Goal: Information Seeking & Learning: Learn about a topic

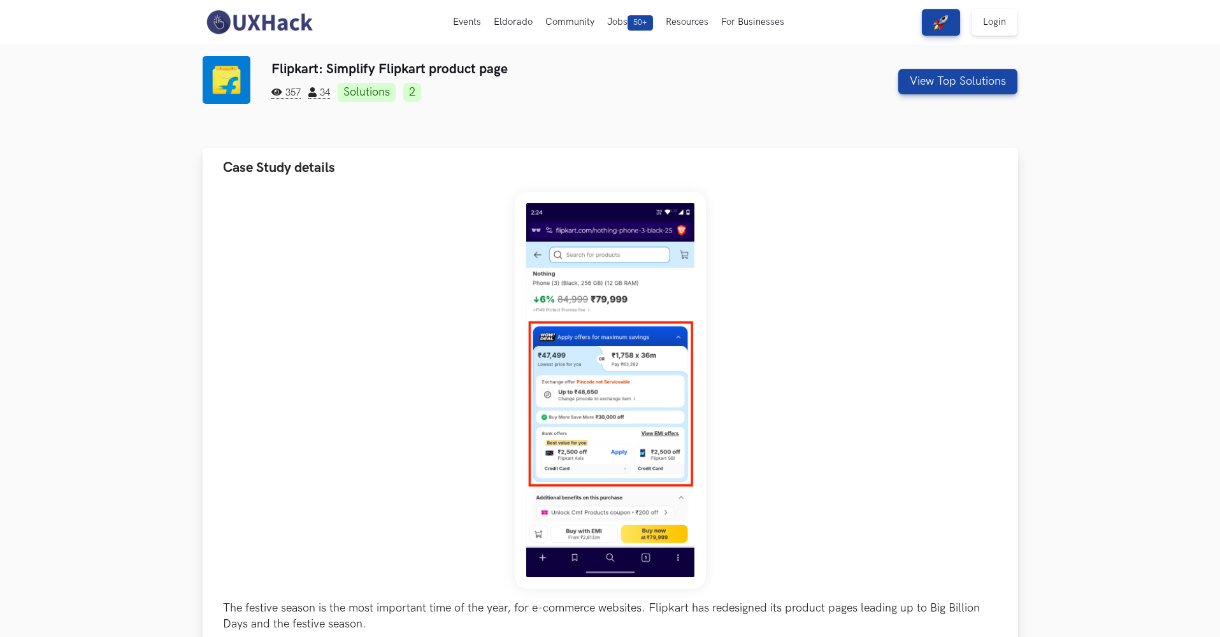
scroll to position [134, 0]
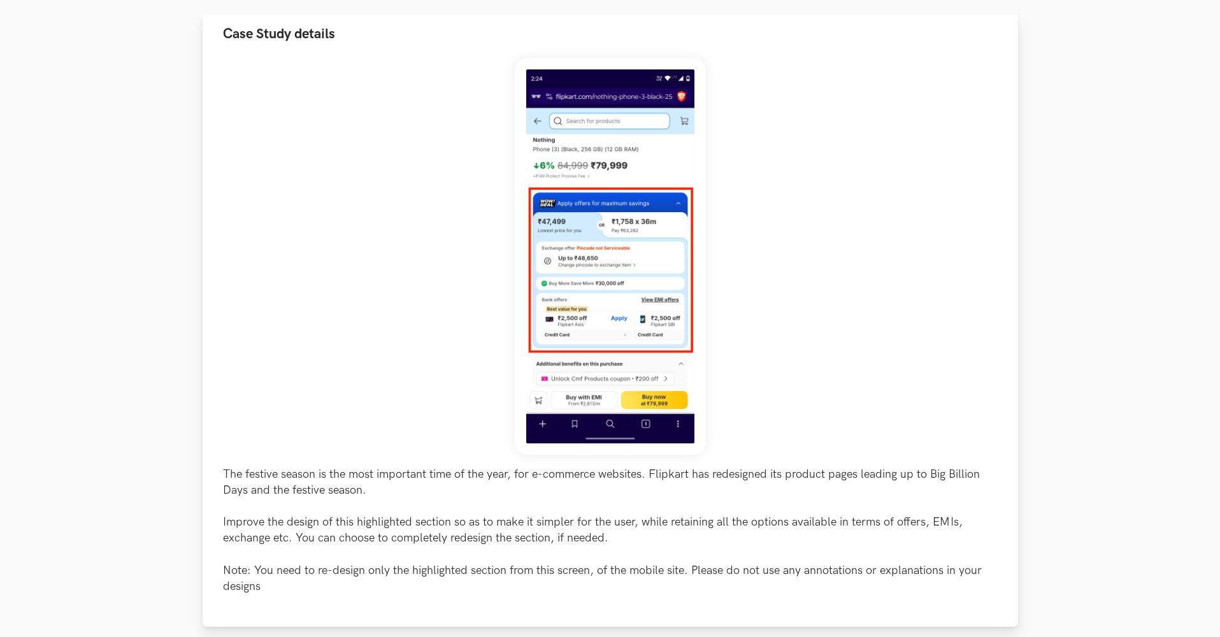
click at [673, 250] on img at bounding box center [610, 256] width 191 height 397
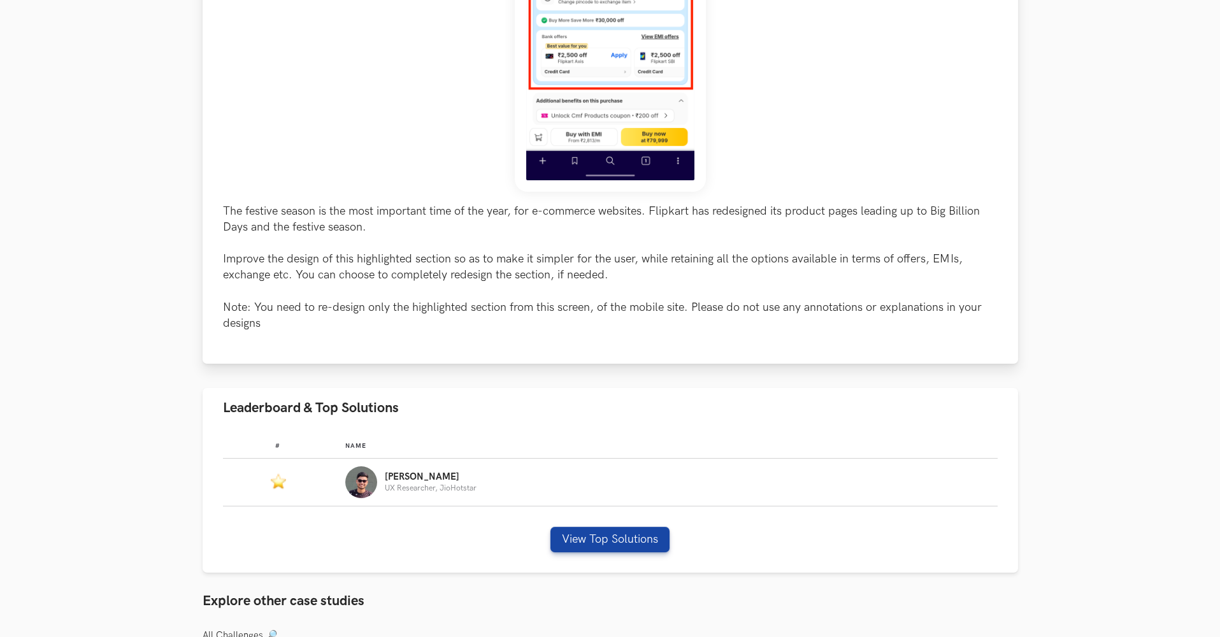
scroll to position [434, 0]
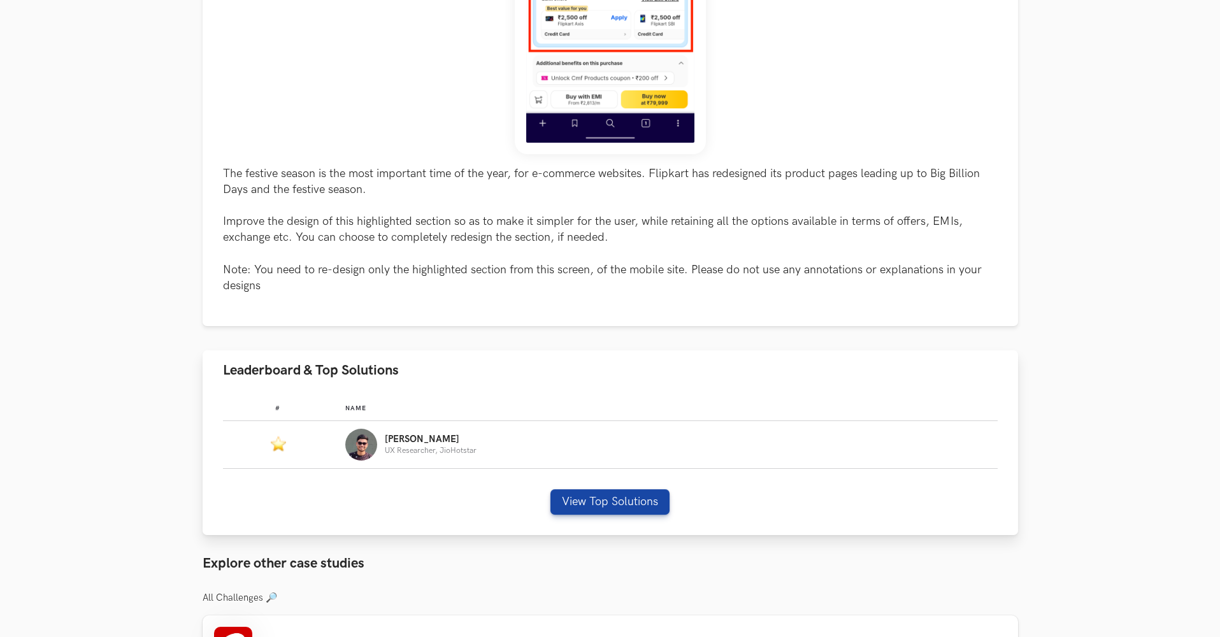
click at [553, 434] on div "Abhinav UX Researcher, JioHotstar" at bounding box center [665, 445] width 641 height 32
click at [583, 477] on div "# Name #: Name: Abhinav UX Researcher, JioHotstar View Top Solutions" at bounding box center [610, 463] width 815 height 145
click at [589, 498] on button "View Top Solutions" at bounding box center [609, 501] width 119 height 25
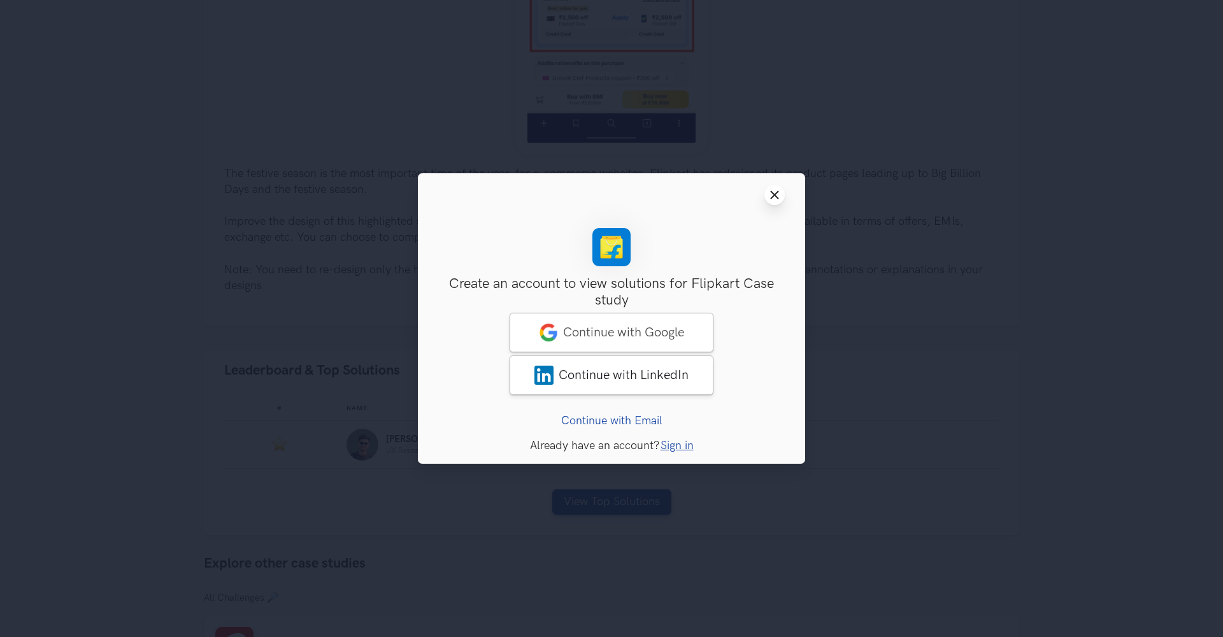
click at [775, 198] on icon "Close modal window" at bounding box center [775, 195] width 10 height 10
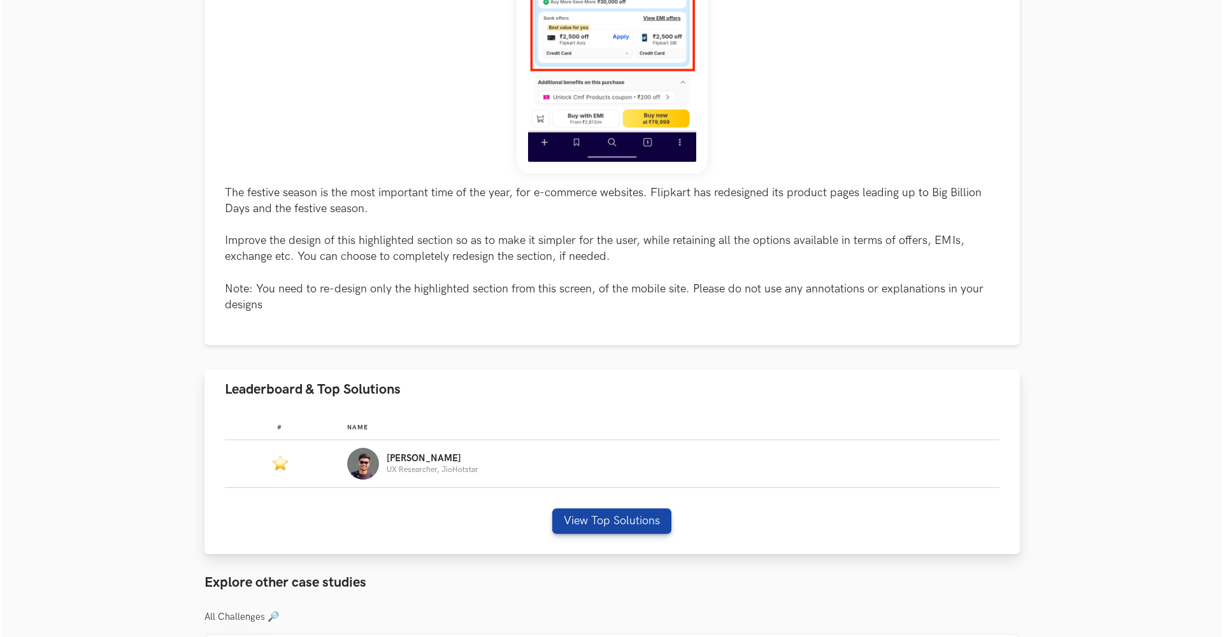
scroll to position [424, 0]
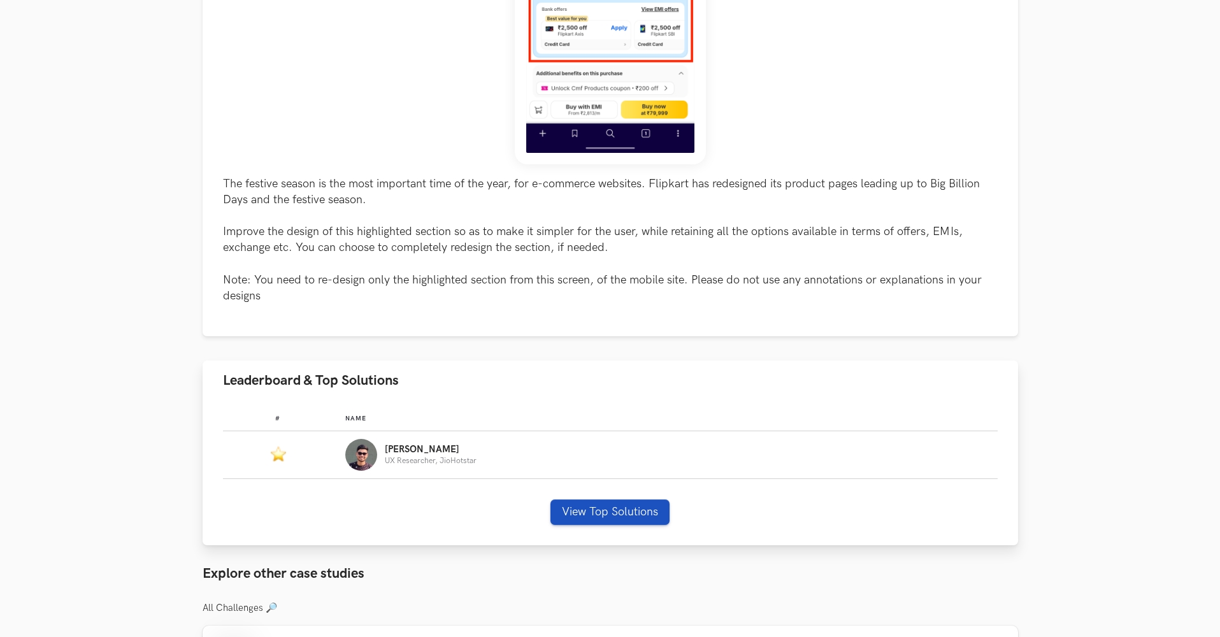
click at [621, 513] on button "View Top Solutions" at bounding box center [609, 511] width 119 height 25
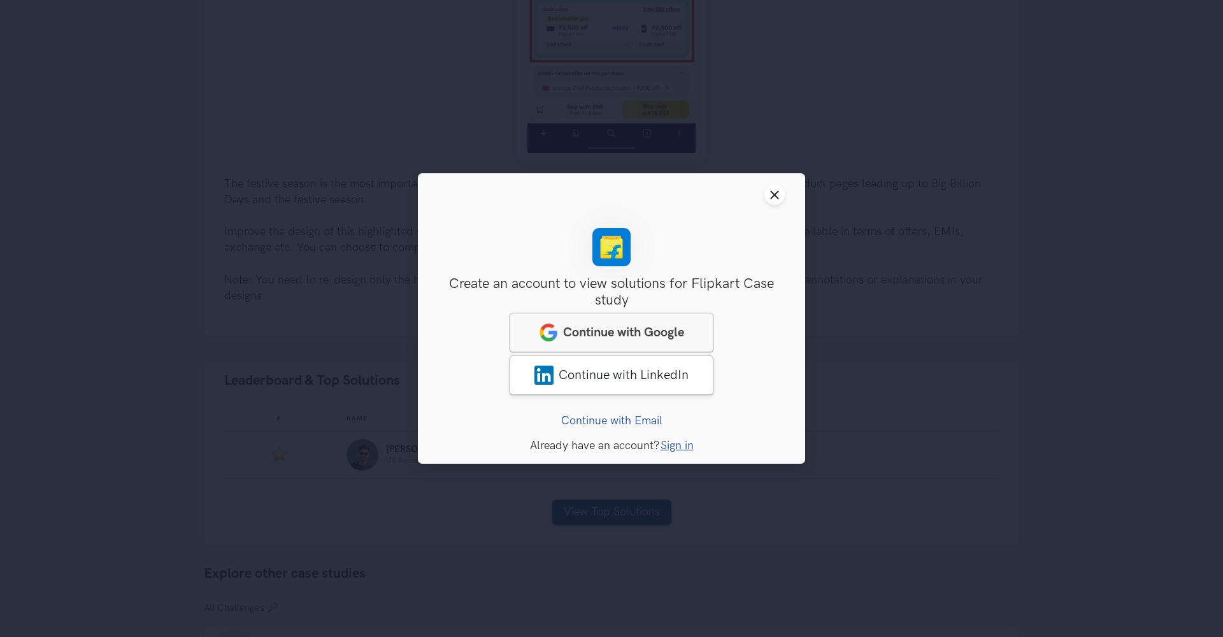
click at [663, 338] on span "Continue with Google" at bounding box center [623, 332] width 121 height 15
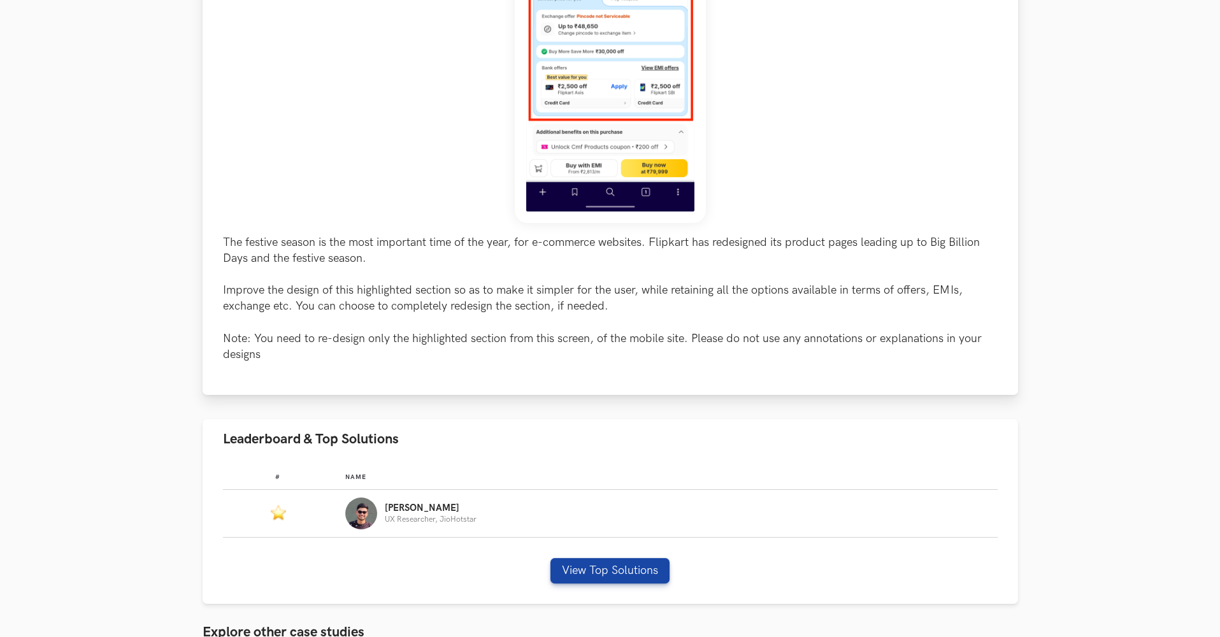
scroll to position [542, 0]
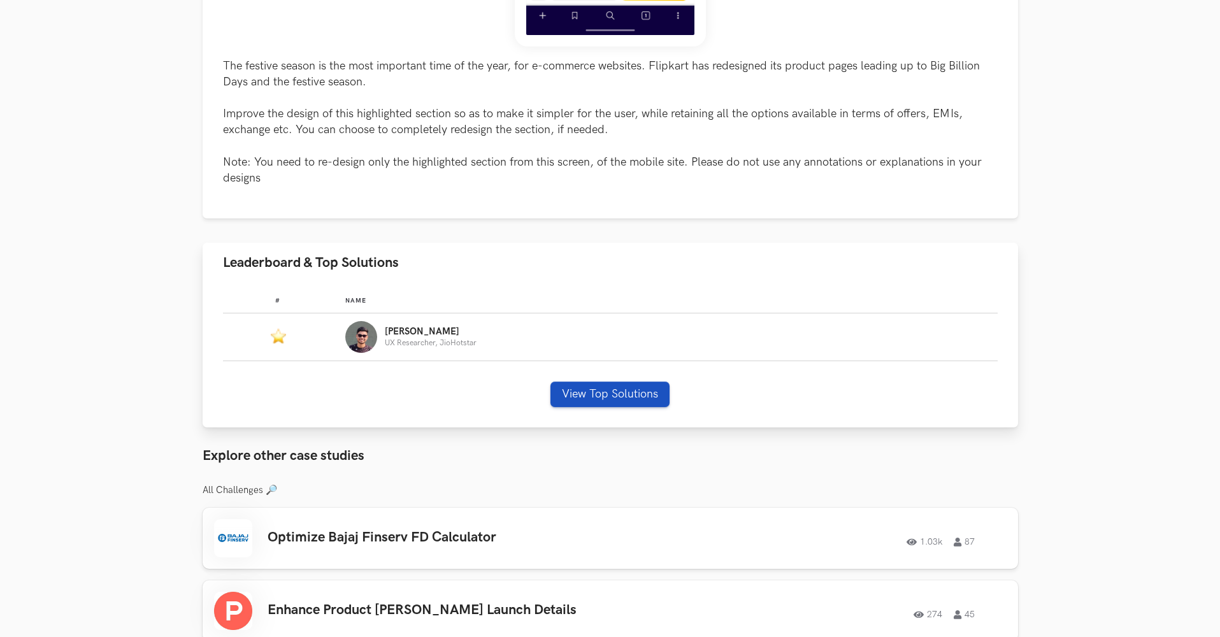
click at [568, 389] on button "View Top Solutions" at bounding box center [609, 394] width 119 height 25
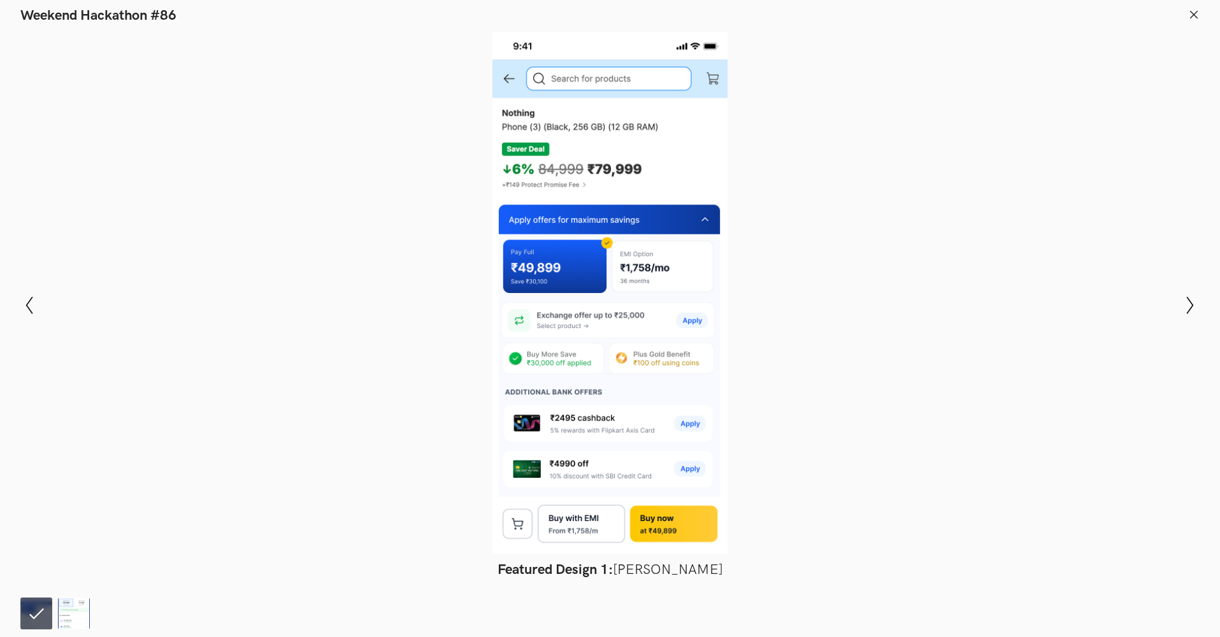
scroll to position [849, 0]
click at [1186, 306] on icon "Show next slide" at bounding box center [1190, 305] width 18 height 18
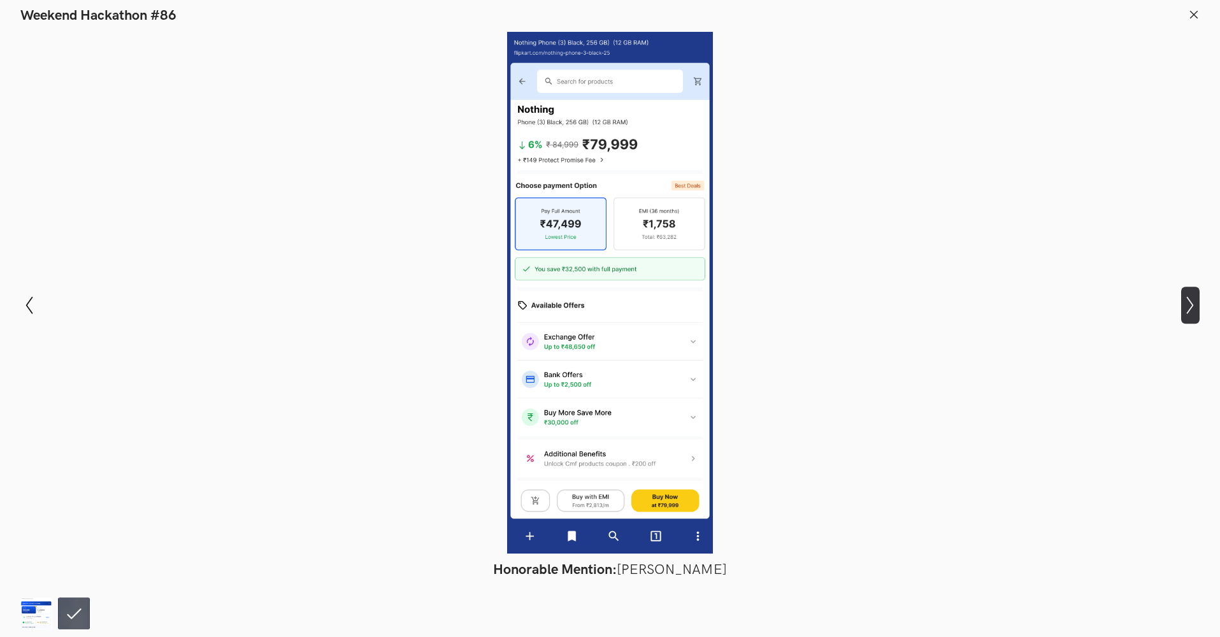
click at [1186, 306] on icon "Show next slide" at bounding box center [1190, 305] width 18 height 18
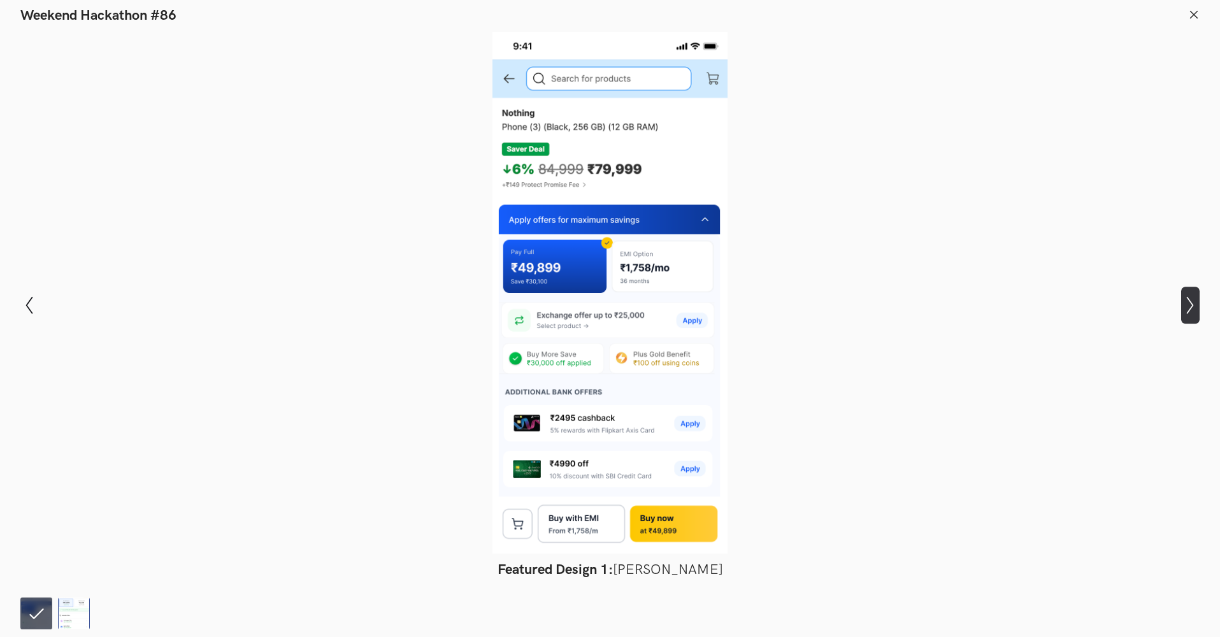
click at [1186, 306] on icon "Show next slide" at bounding box center [1190, 305] width 18 height 18
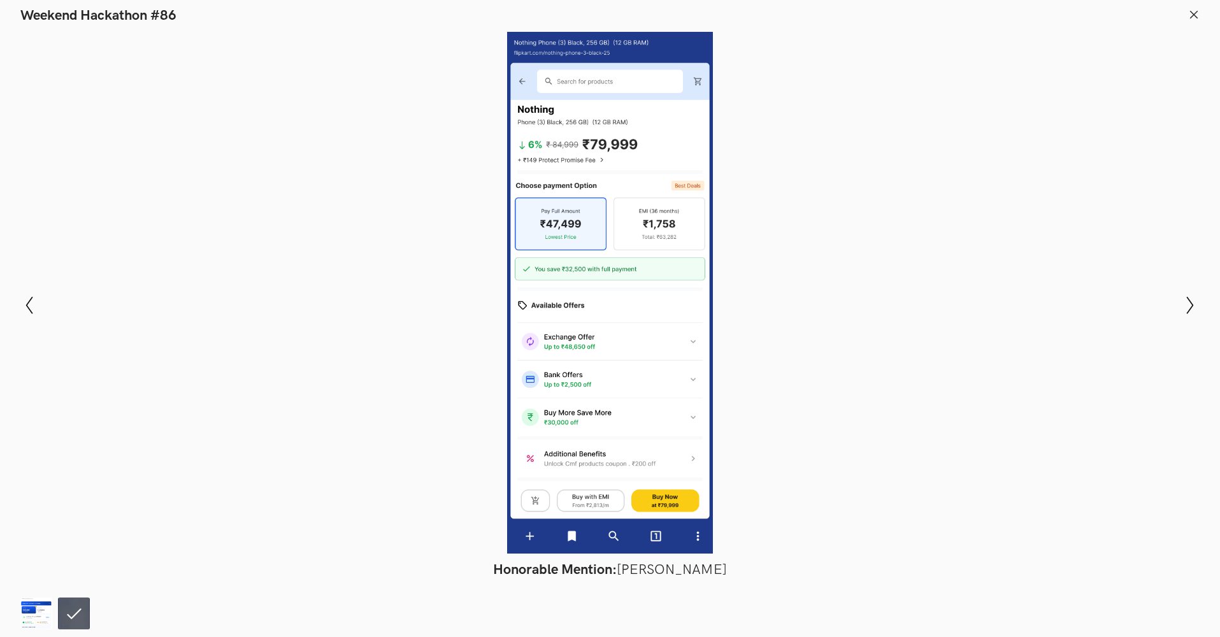
click at [1075, 386] on div at bounding box center [610, 293] width 1127 height 522
drag, startPoint x: 922, startPoint y: 368, endPoint x: 729, endPoint y: 368, distance: 193.0
click at [729, 368] on div at bounding box center [610, 293] width 1127 height 522
click at [651, 350] on div at bounding box center [610, 293] width 1127 height 522
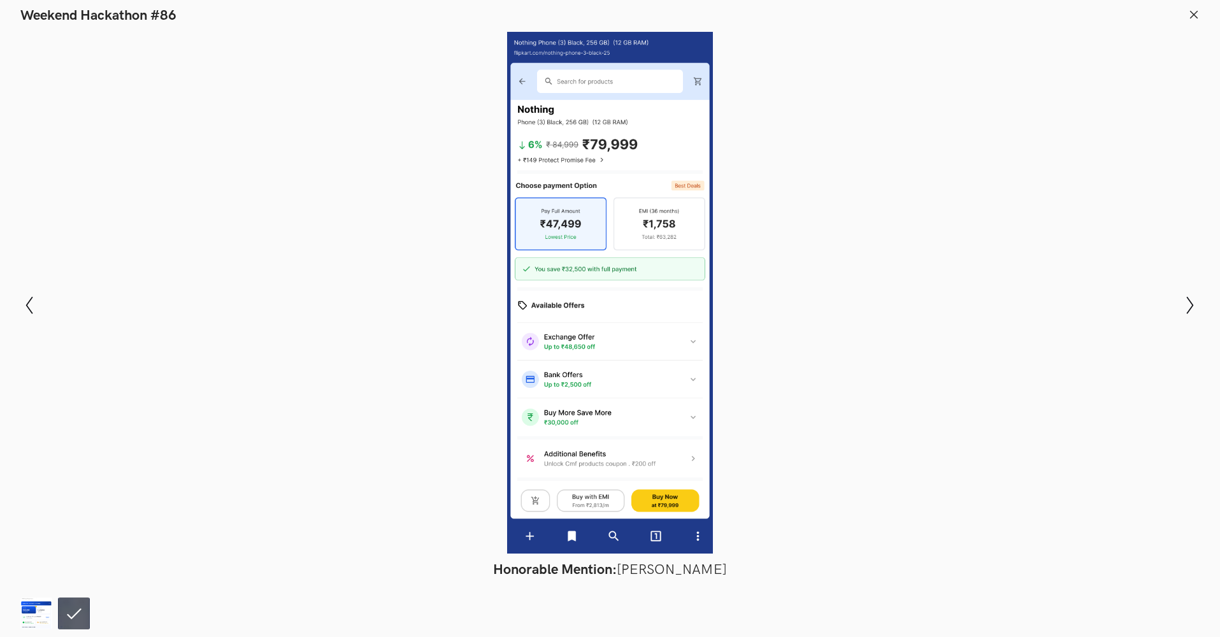
click at [651, 350] on div at bounding box center [610, 293] width 1127 height 522
click at [439, 296] on div at bounding box center [610, 293] width 1127 height 522
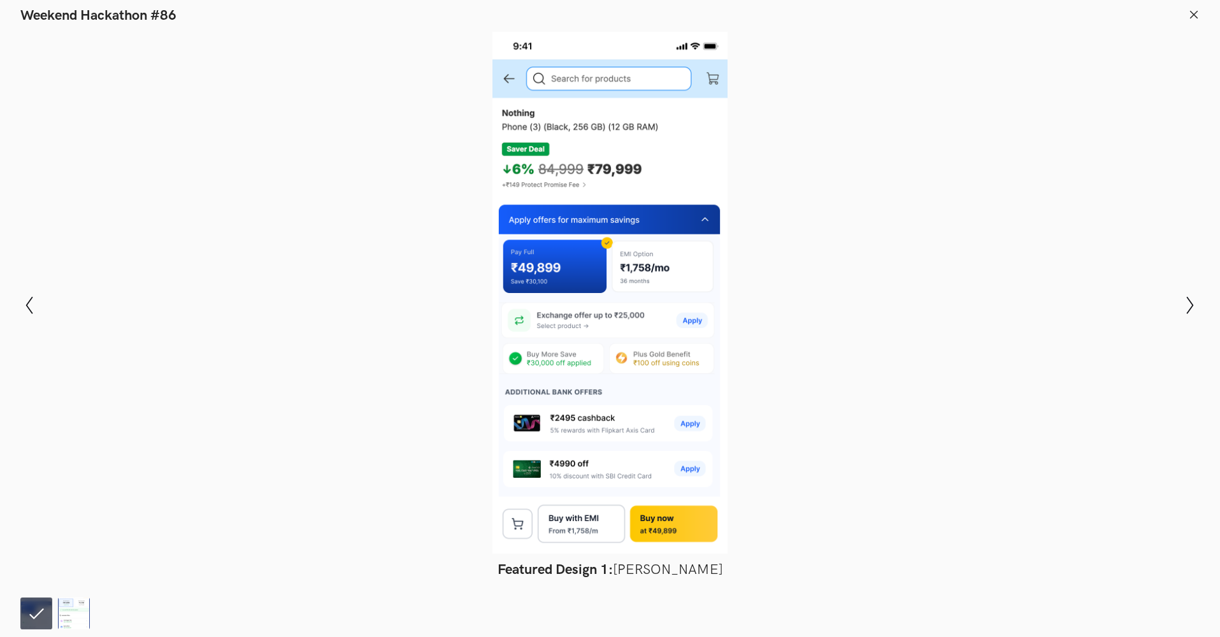
click at [946, 271] on div at bounding box center [610, 293] width 1127 height 522
click at [342, 343] on div at bounding box center [610, 293] width 1127 height 522
